Goal: Task Accomplishment & Management: Use online tool/utility

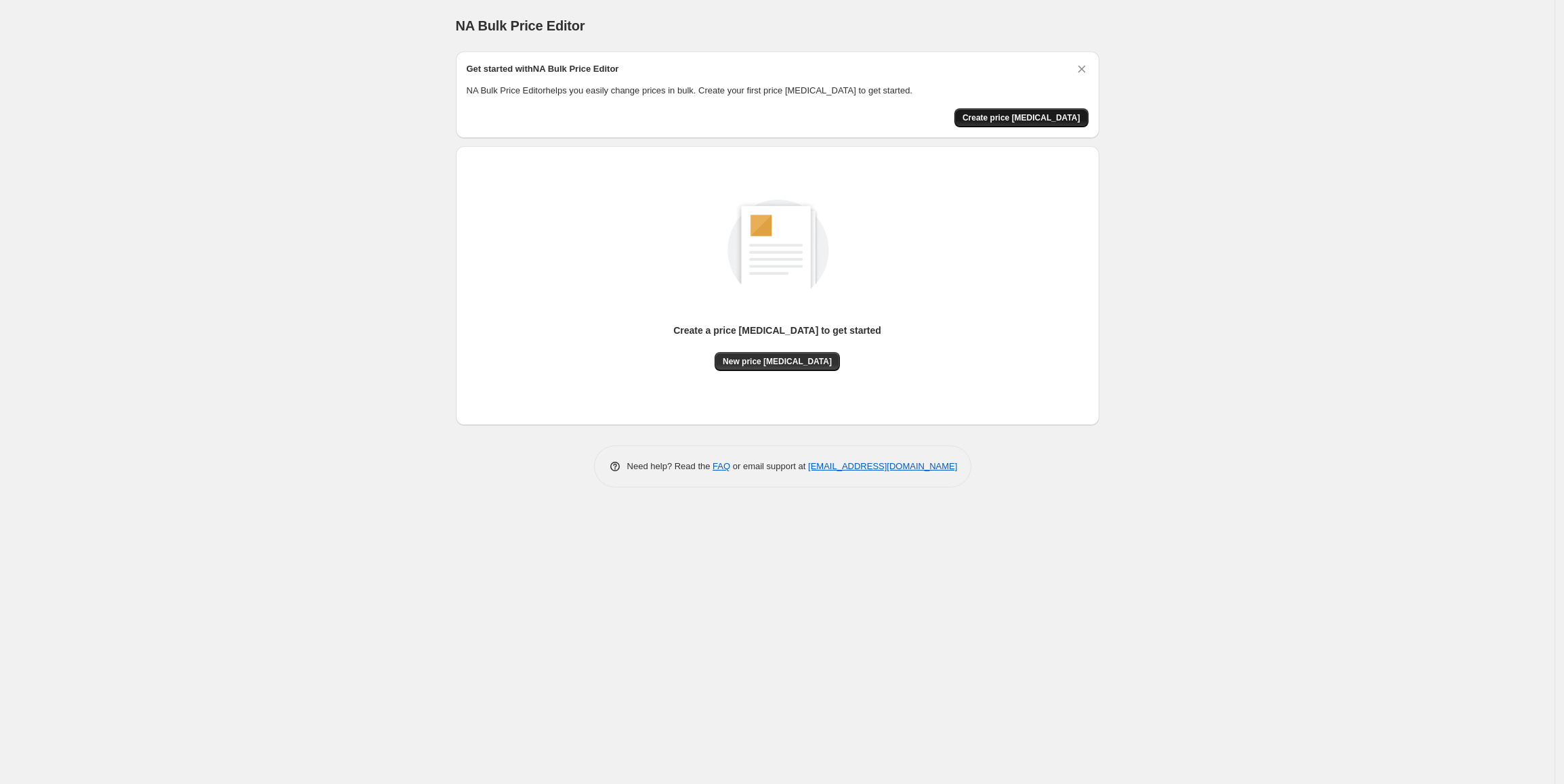
click at [1006, 118] on span "Create price [MEDICAL_DATA]" at bounding box center [1022, 117] width 118 height 11
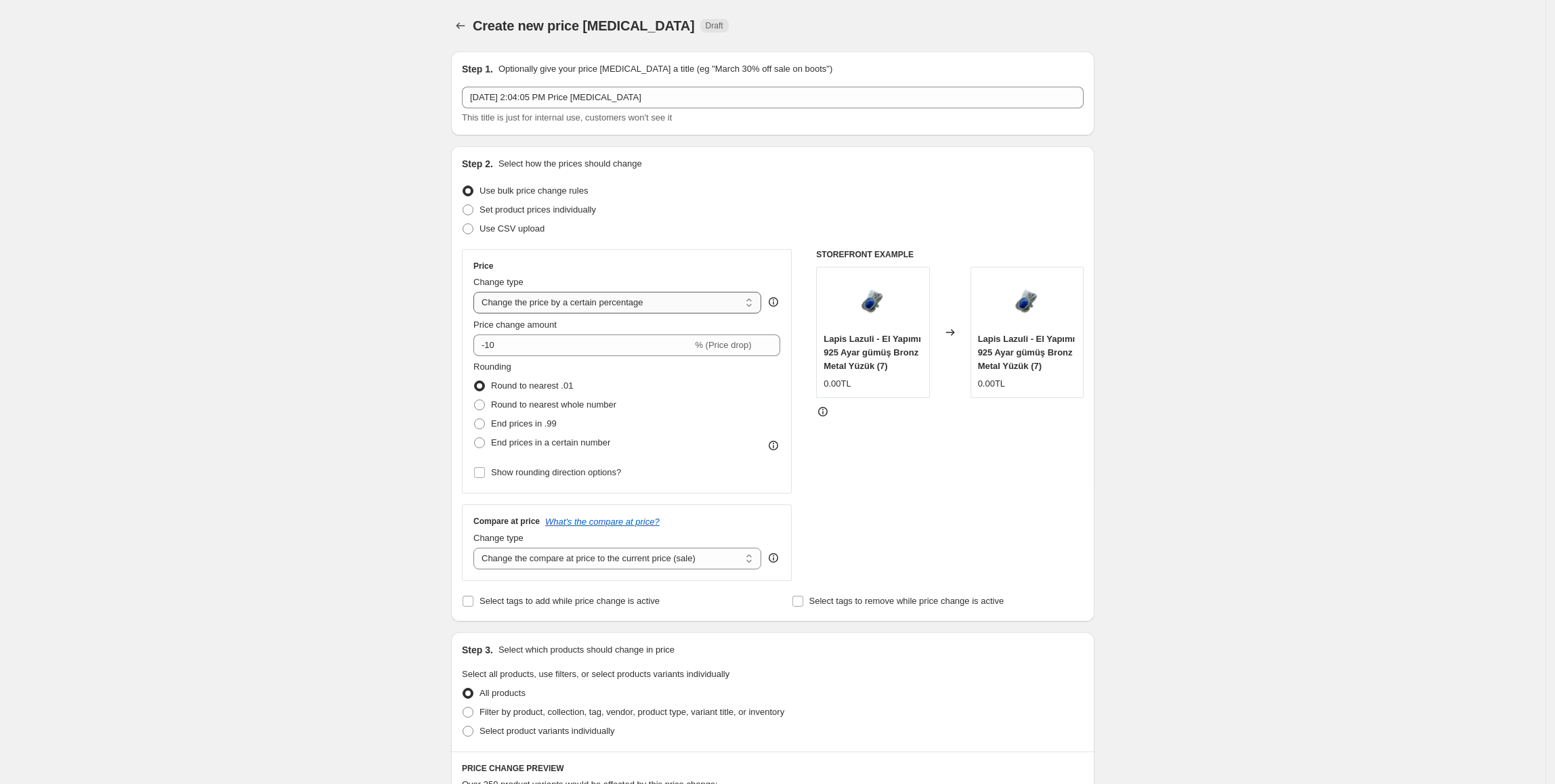
click at [746, 303] on select "Change the price to a certain amount Change the price by a certain amount Chang…" at bounding box center [617, 303] width 288 height 22
select select "by"
click at [478, 292] on select "Change the price to a certain amount Change the price by a certain amount Chang…" at bounding box center [617, 303] width 288 height 22
click at [596, 348] on input "-10.00" at bounding box center [597, 345] width 212 height 22
type input "-1"
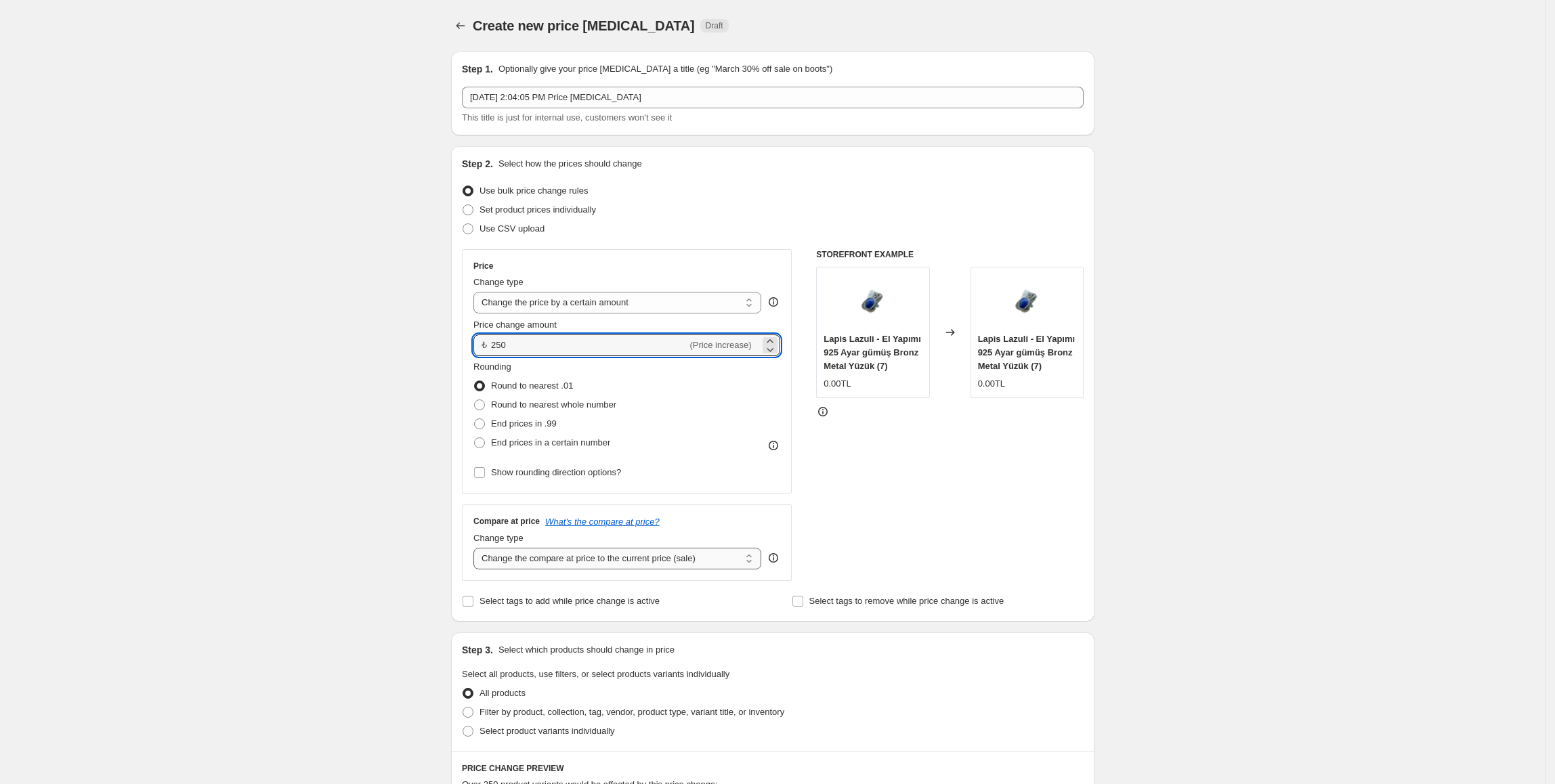
type input "250.00"
click at [730, 563] on select "Change the compare at price to the current price (sale) Change the compare at p…" at bounding box center [617, 559] width 288 height 22
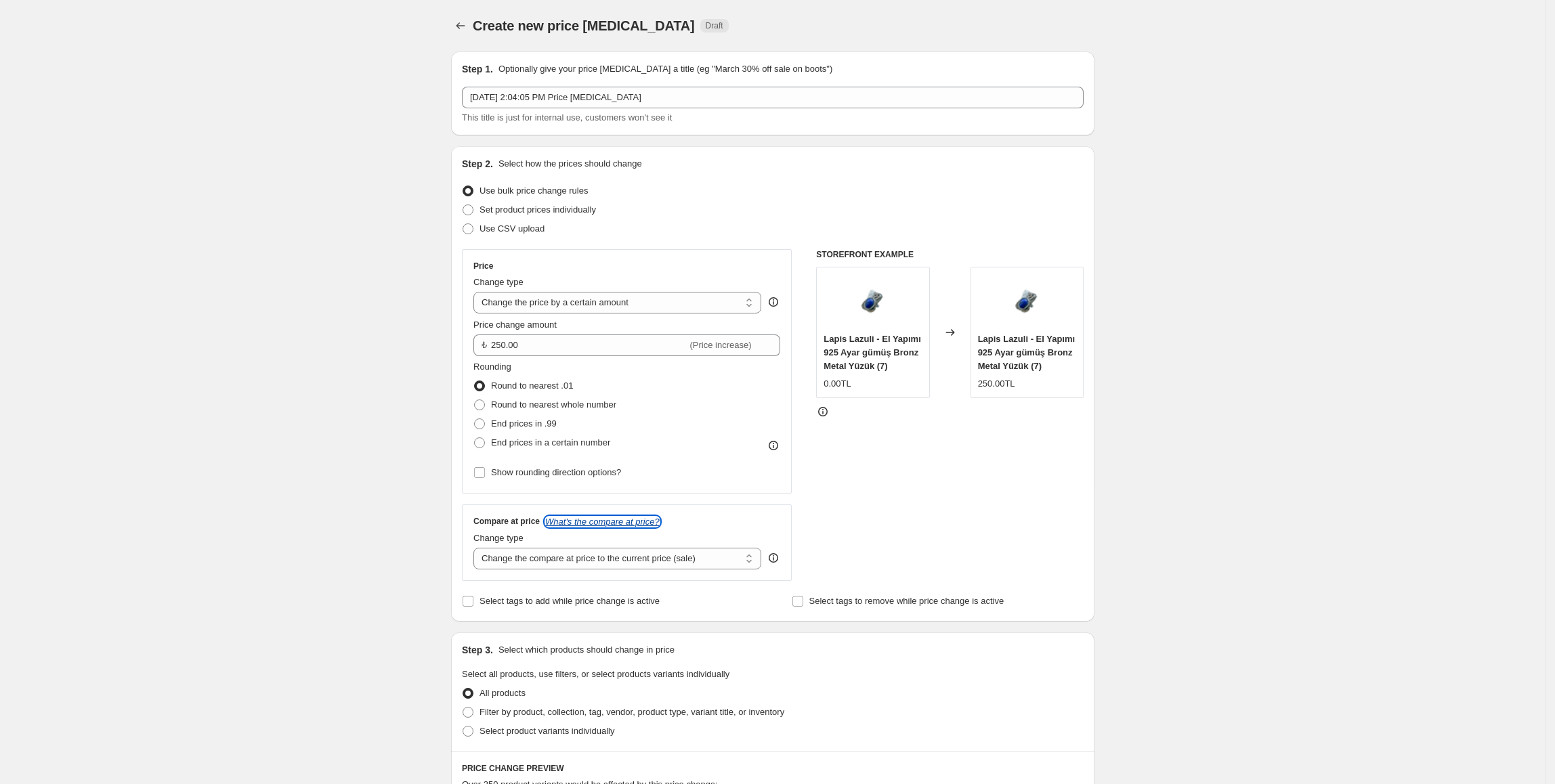
click at [632, 523] on icon "What's the compare at price?" at bounding box center [602, 522] width 115 height 10
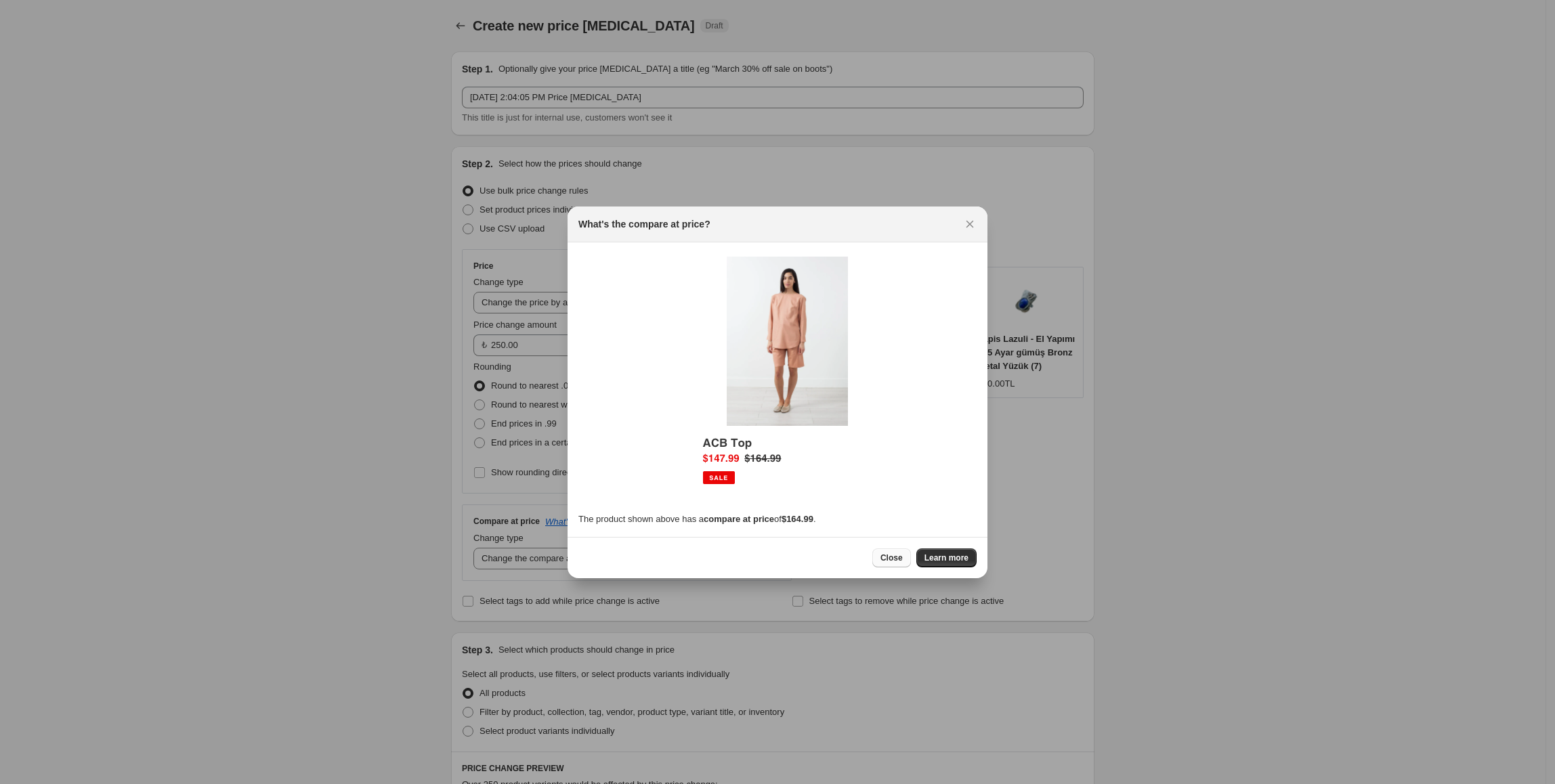
click at [887, 564] on button "Close" at bounding box center [892, 557] width 39 height 19
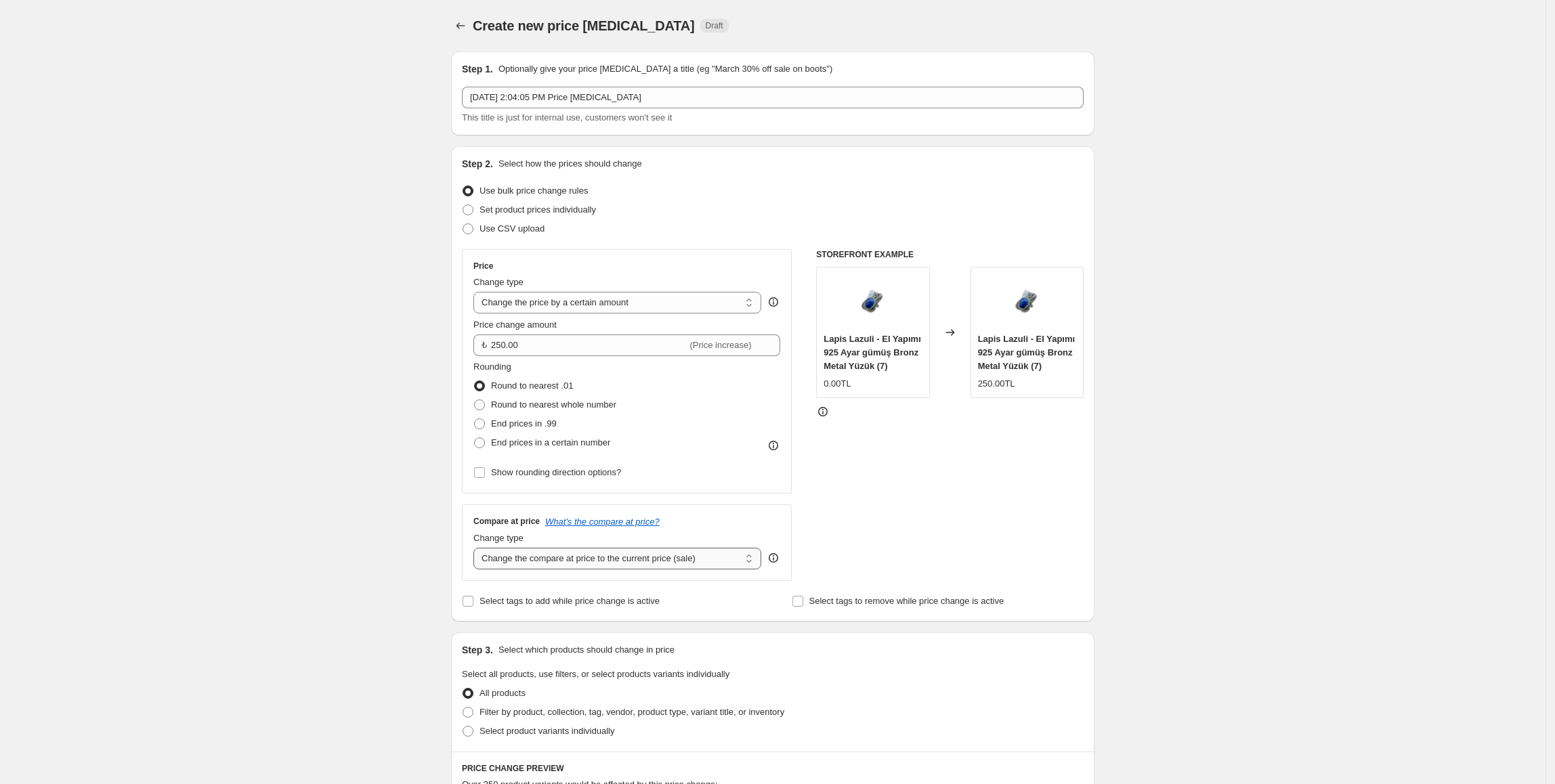
click at [716, 555] on select "Change the compare at price to the current price (sale) Change the compare at p…" at bounding box center [617, 559] width 288 height 22
select select "remove"
click at [478, 548] on select "Change the compare at price to the current price (sale) Change the compare at p…" at bounding box center [617, 559] width 288 height 22
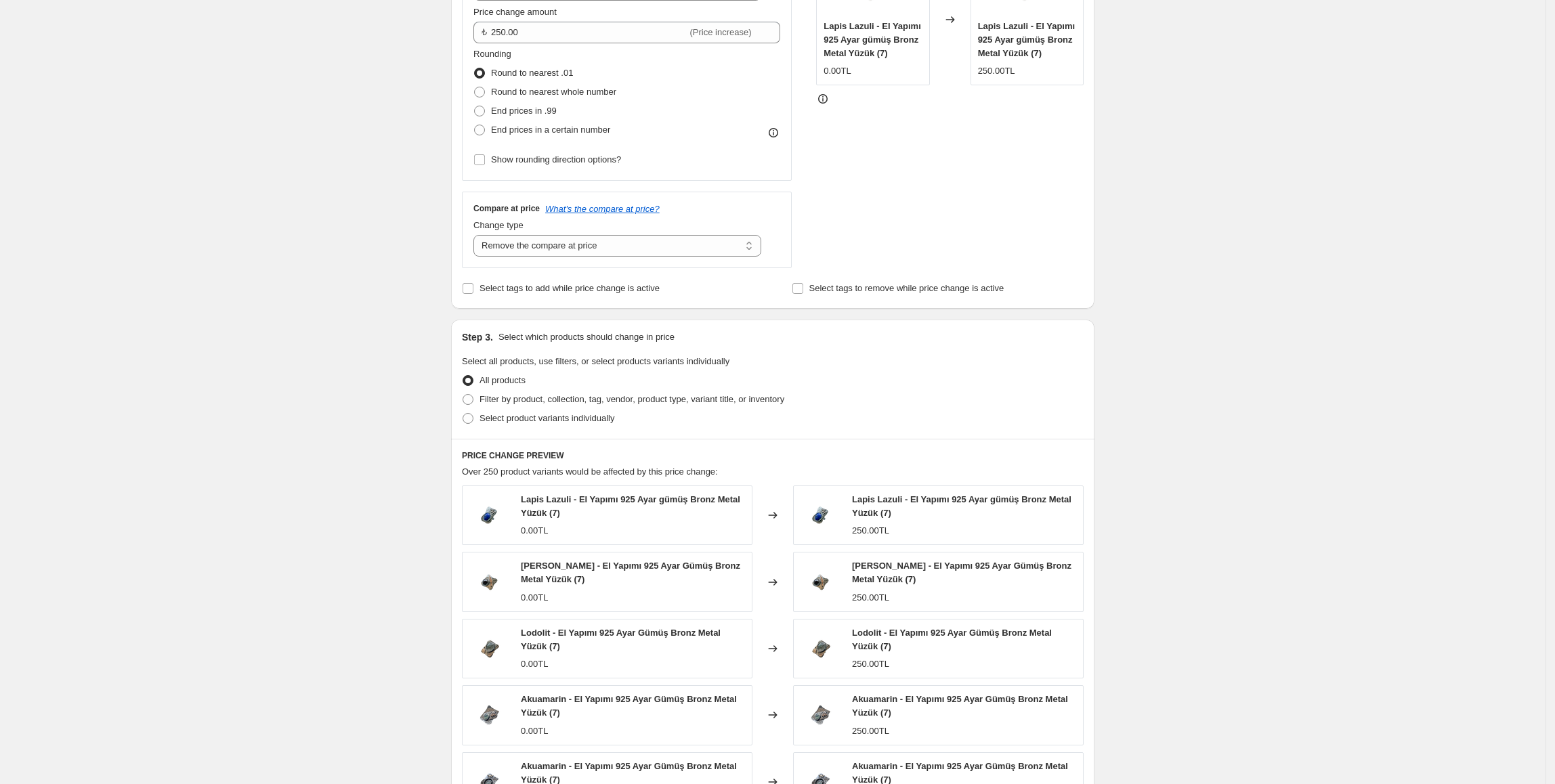
scroll to position [314, 0]
click at [472, 399] on span at bounding box center [468, 397] width 11 height 11
click at [463, 393] on input "Filter by product, collection, tag, vendor, product type, variant title, or inv…" at bounding box center [462, 392] width 1 height 1
radio input "true"
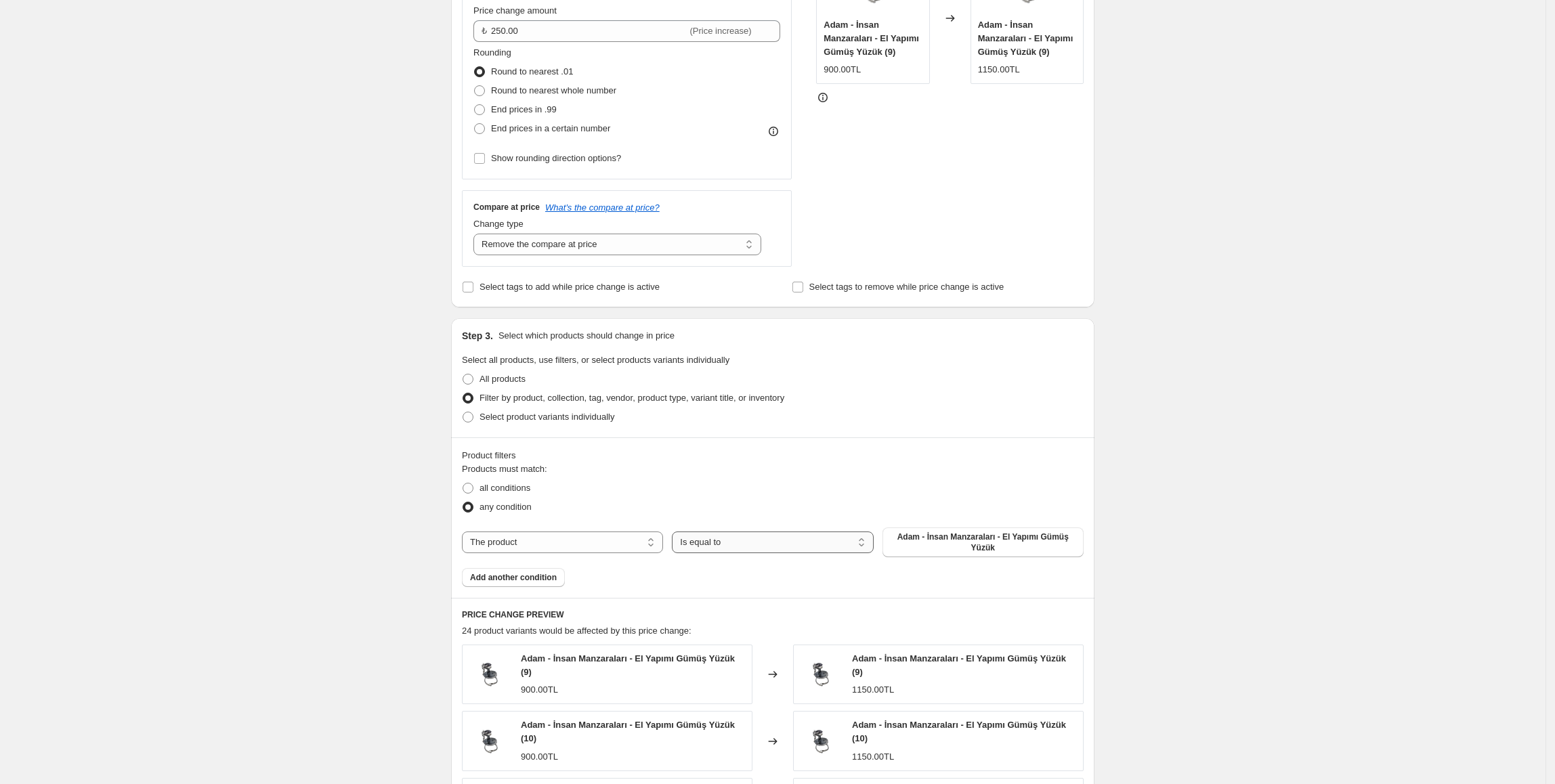
click at [778, 545] on select "Is equal to Is not equal to" at bounding box center [772, 542] width 201 height 22
click at [641, 546] on select "The product The product's collection The product's vendor The product's type Th…" at bounding box center [562, 542] width 201 height 22
select select "collection"
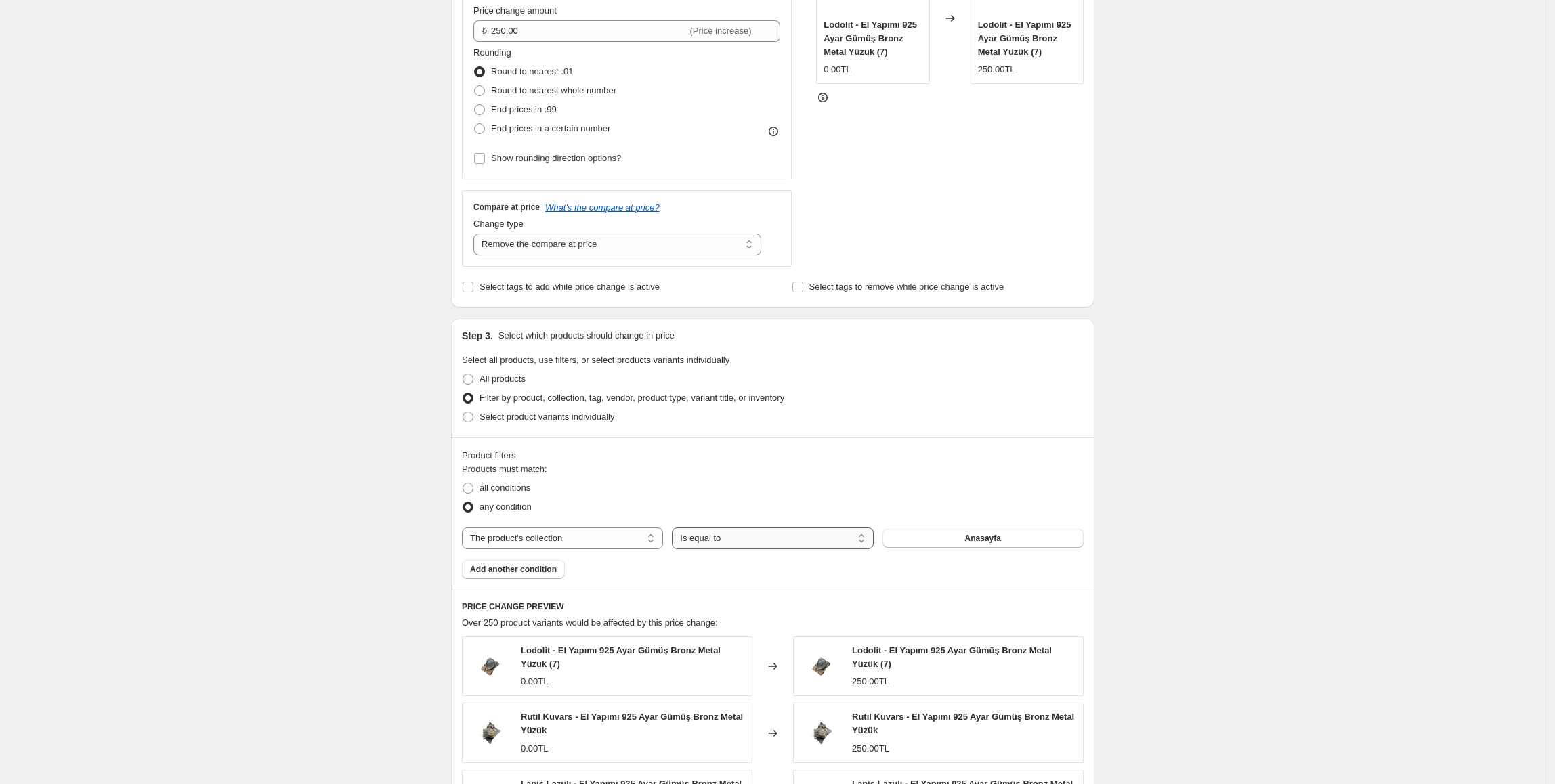
click at [825, 538] on select "Is equal to Is not equal to" at bounding box center [772, 538] width 201 height 22
click at [978, 538] on span "Anasayfa" at bounding box center [983, 538] width 36 height 11
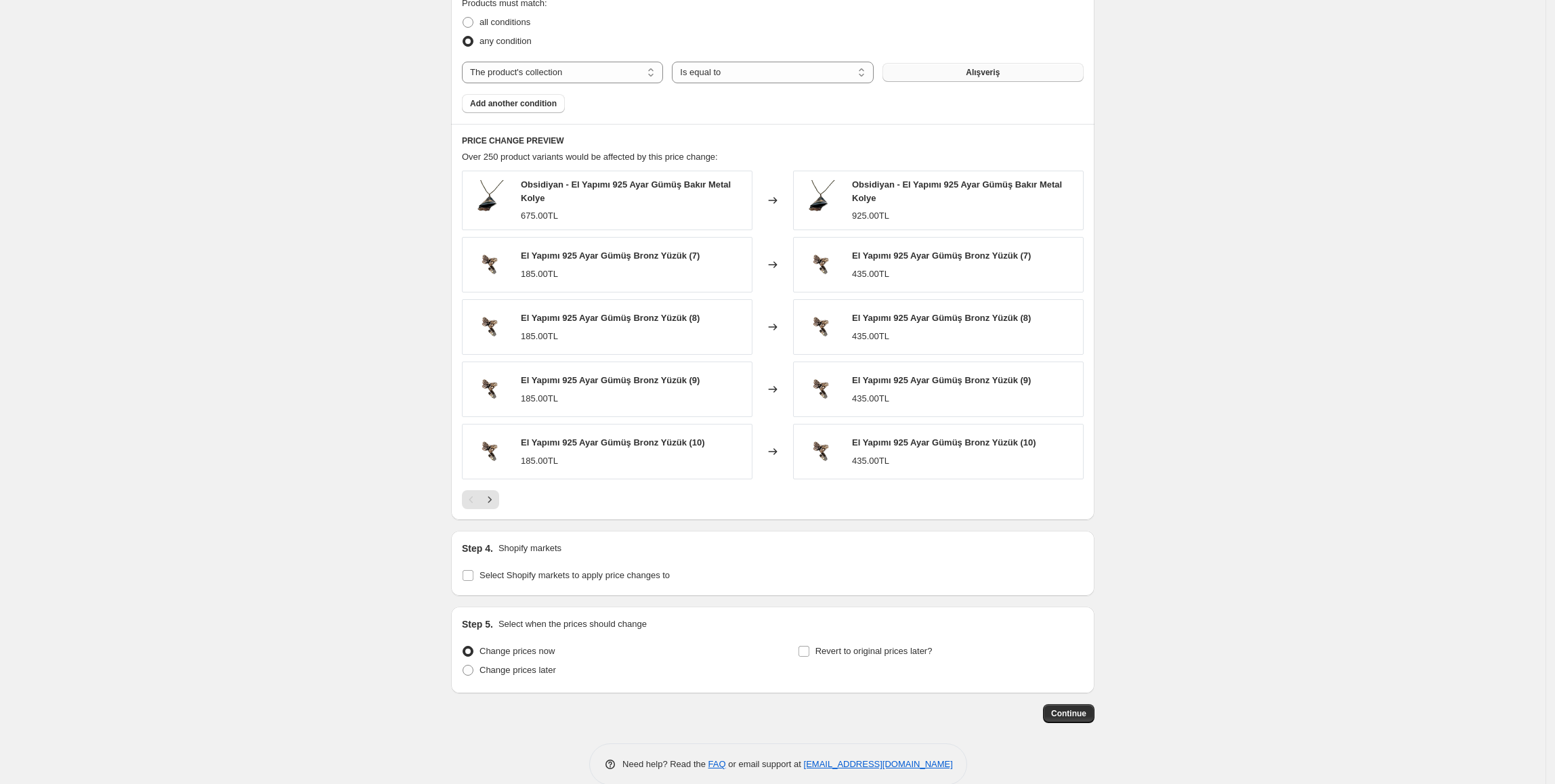
scroll to position [806, 0]
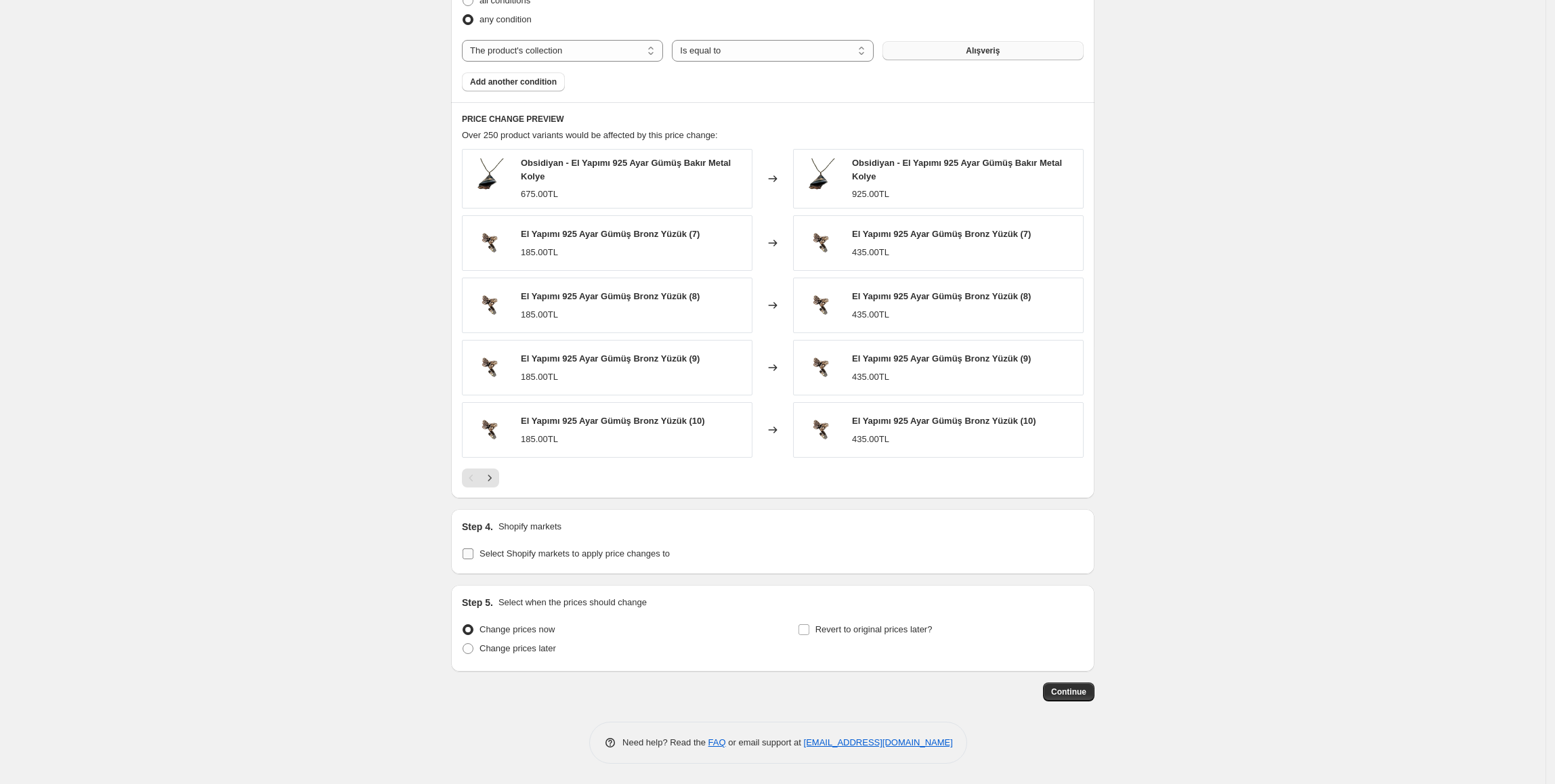
click at [570, 553] on span "Select Shopify markets to apply price changes to" at bounding box center [574, 553] width 190 height 10
click at [473, 553] on input "Select Shopify markets to apply price changes to" at bounding box center [468, 553] width 11 height 11
checkbox input "true"
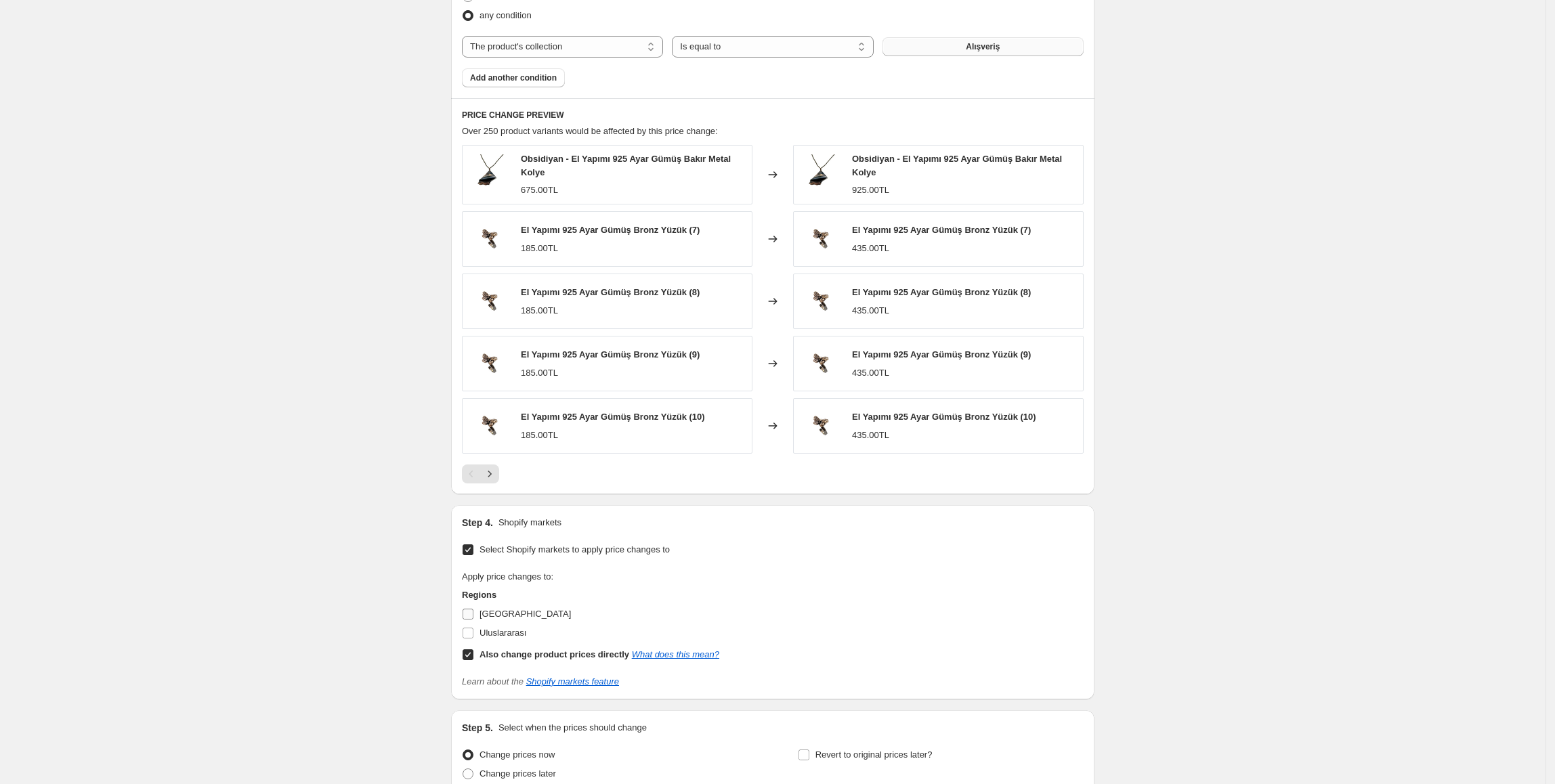
click at [473, 620] on input "[GEOGRAPHIC_DATA]" at bounding box center [468, 614] width 11 height 11
checkbox input "true"
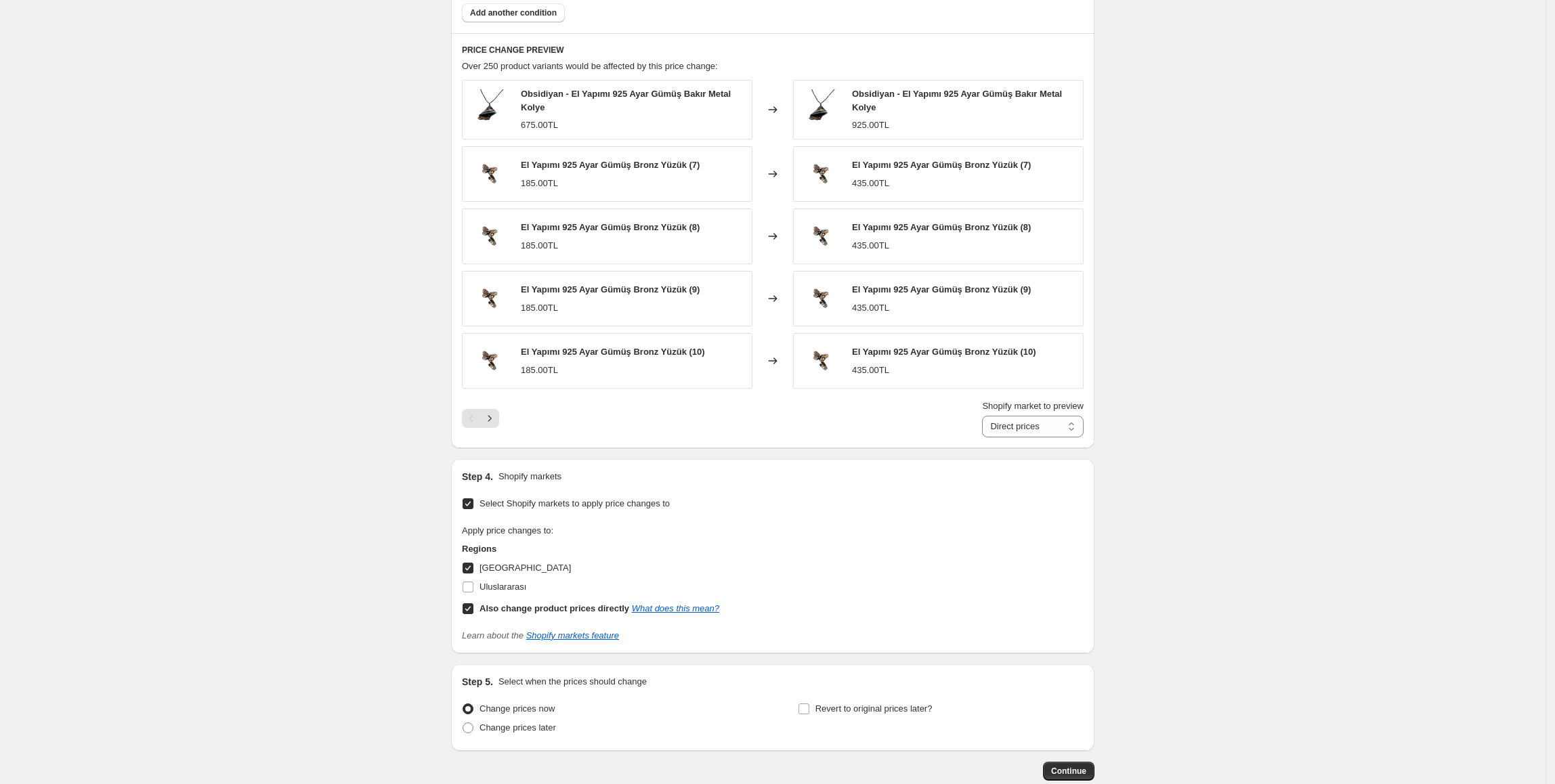
scroll to position [954, 0]
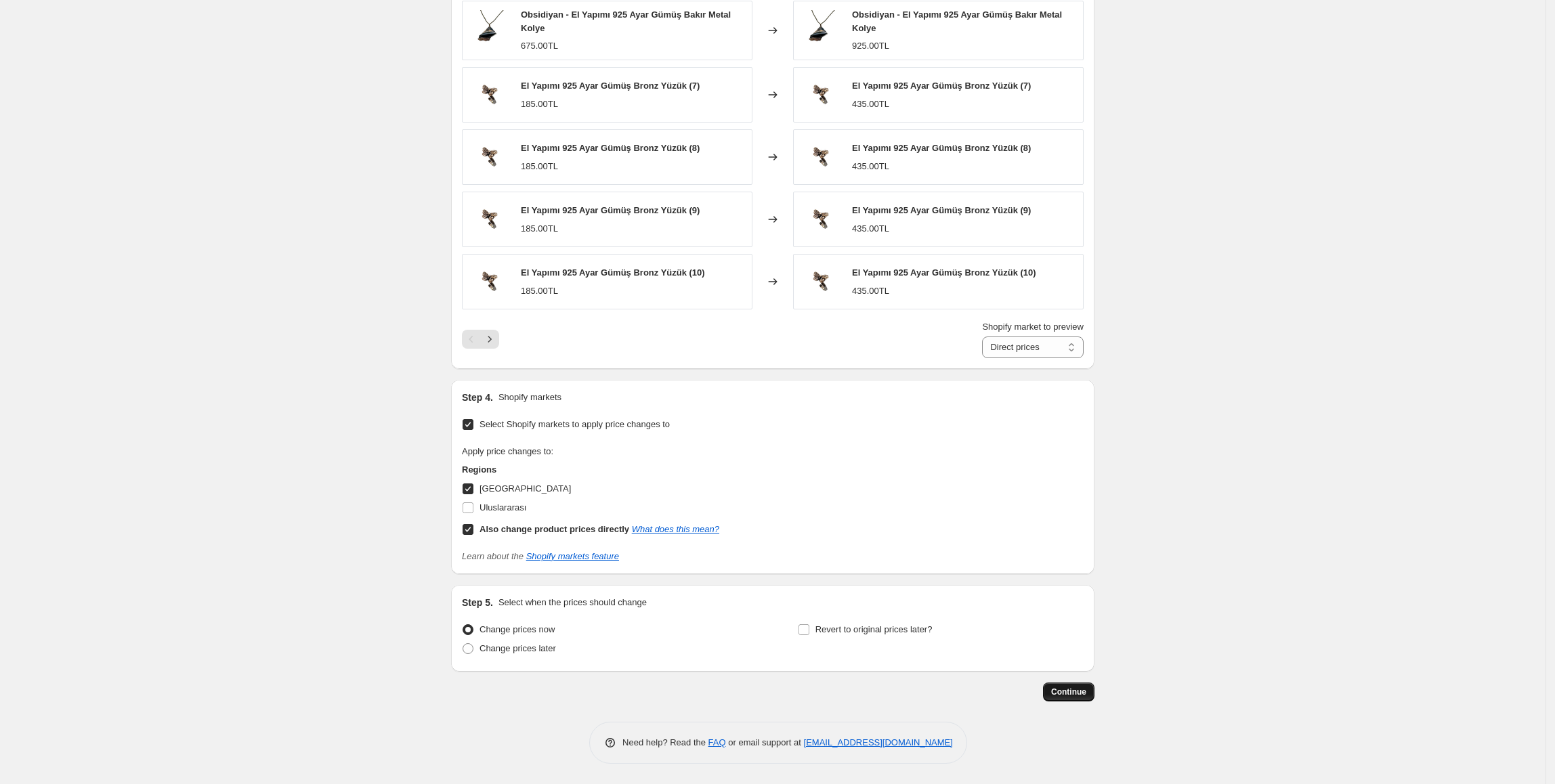
click at [1064, 691] on span "Continue" at bounding box center [1069, 691] width 35 height 11
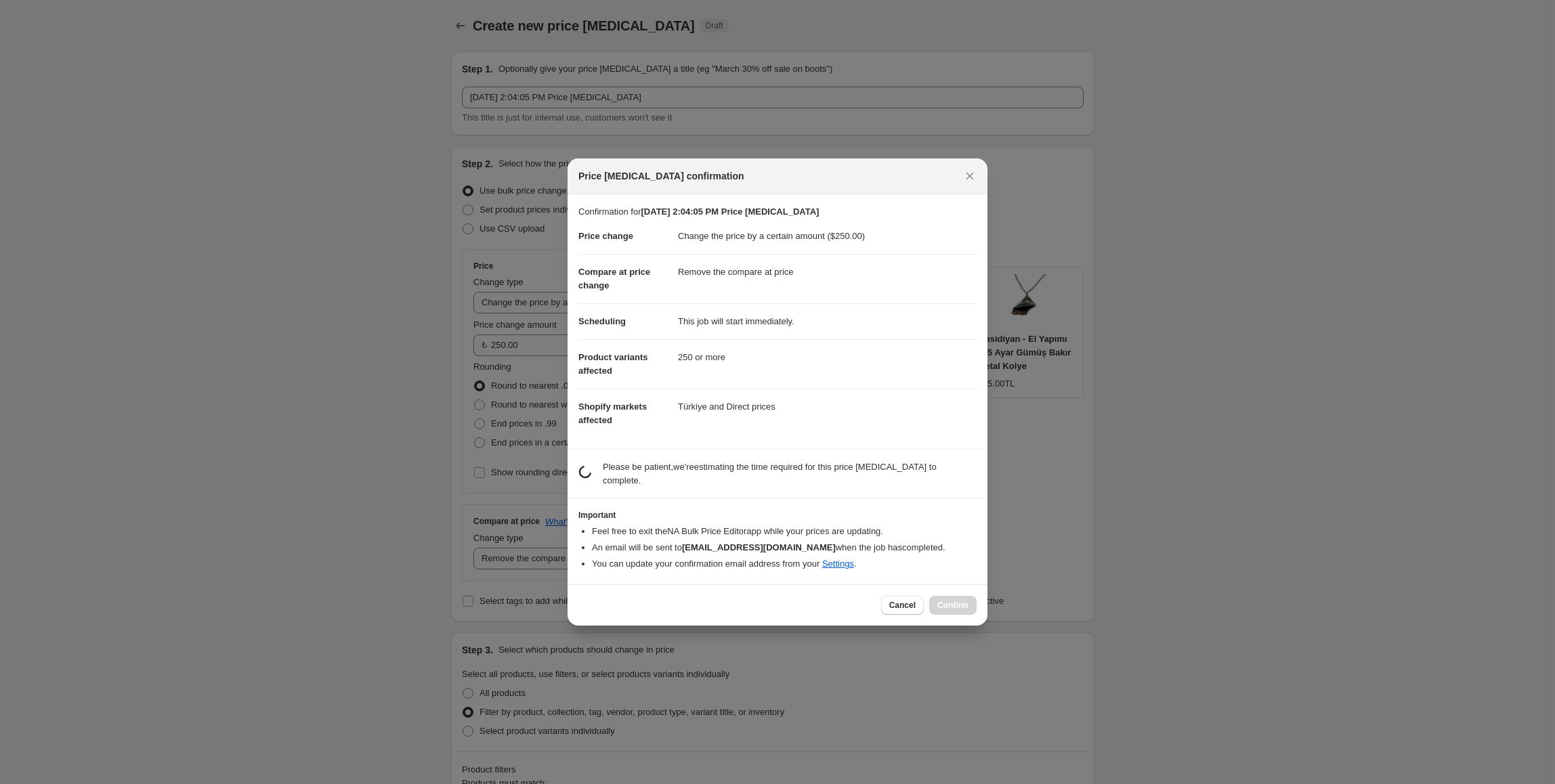
scroll to position [0, 0]
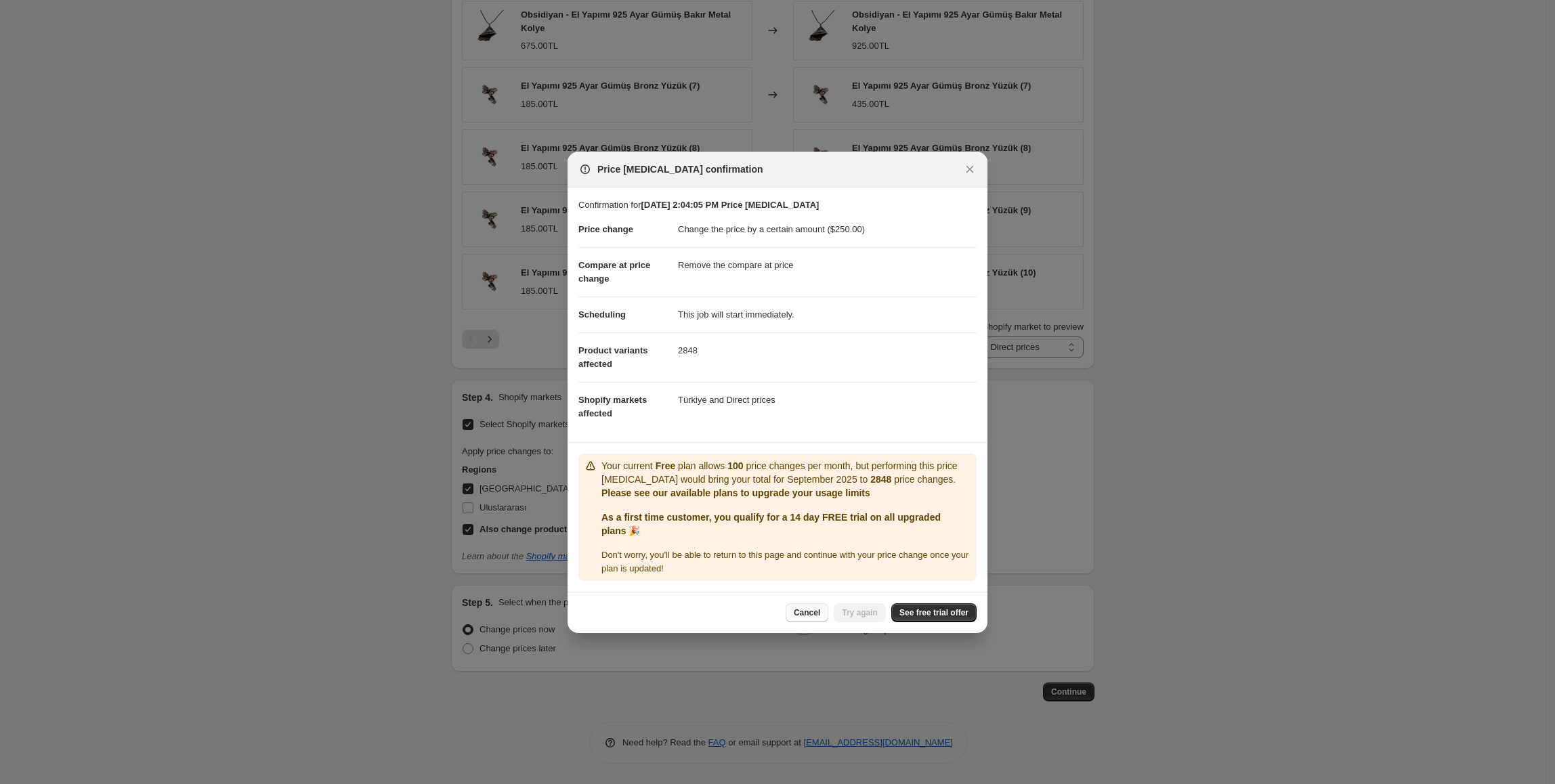
click at [809, 613] on span "Cancel" at bounding box center [806, 612] width 26 height 11
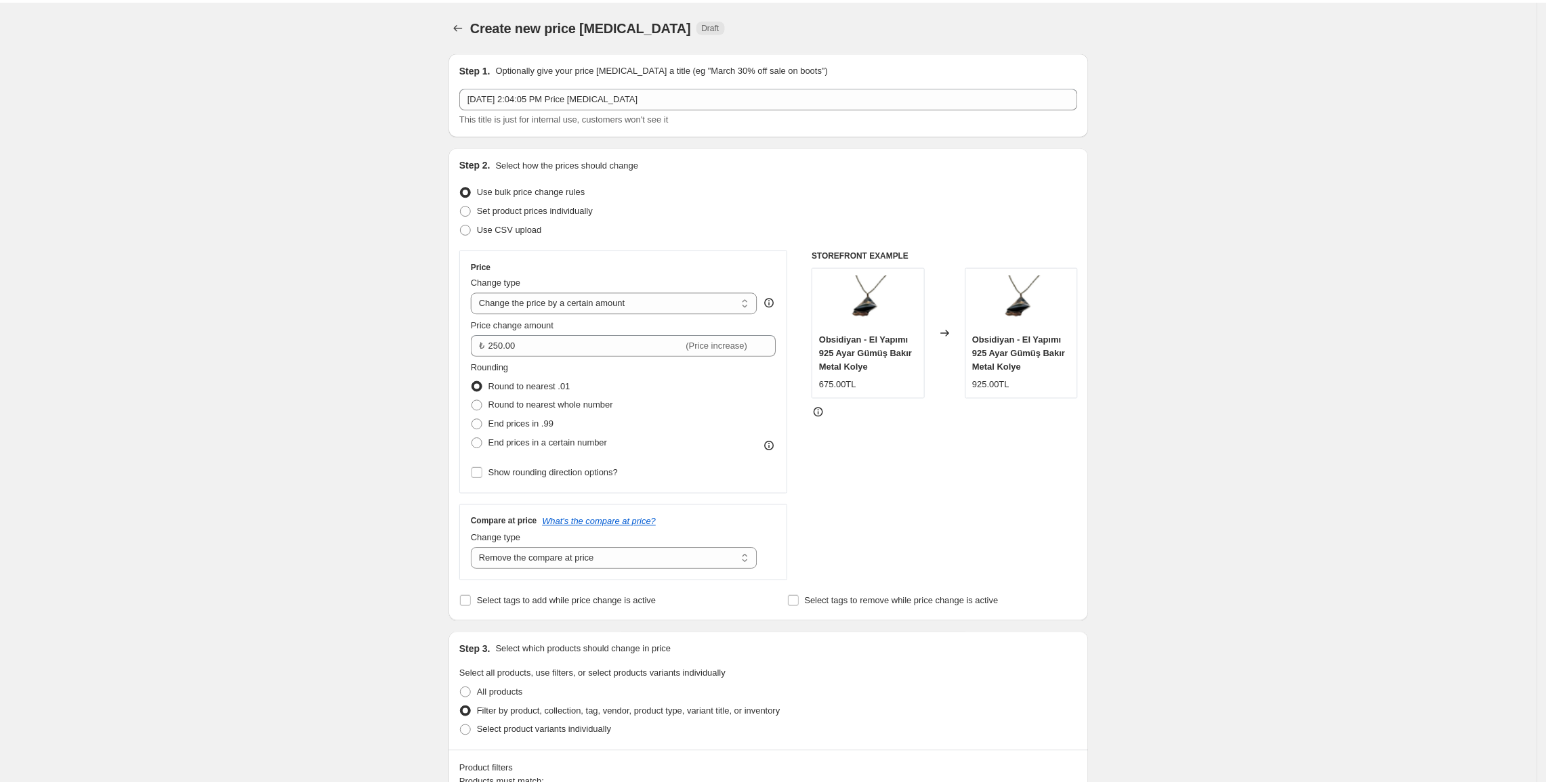
scroll to position [954, 0]
